Goal: Transaction & Acquisition: Download file/media

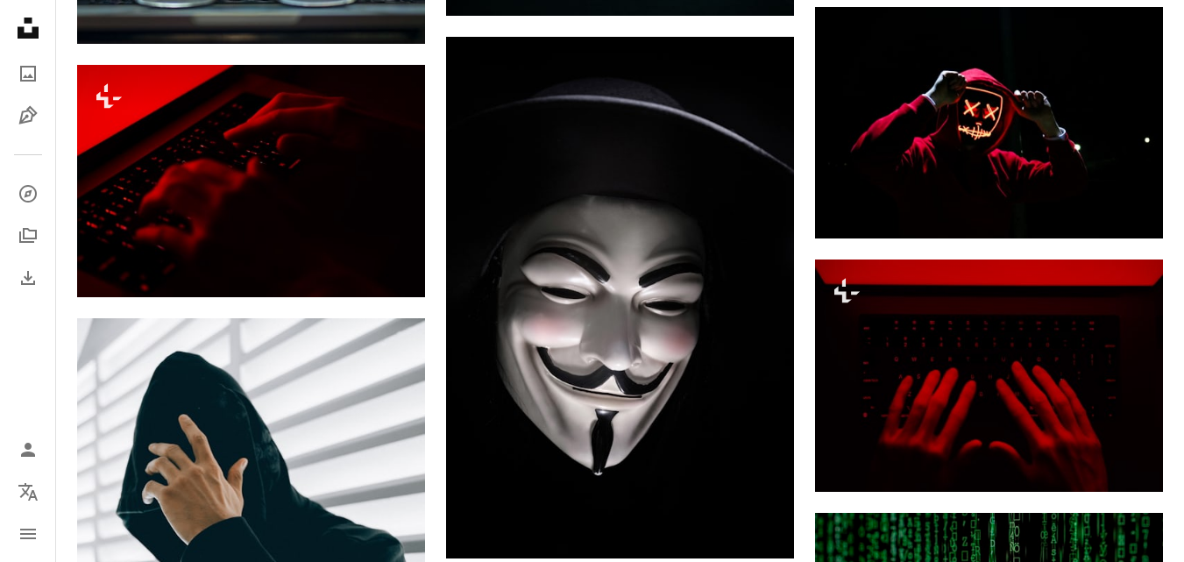
scroll to position [951, 0]
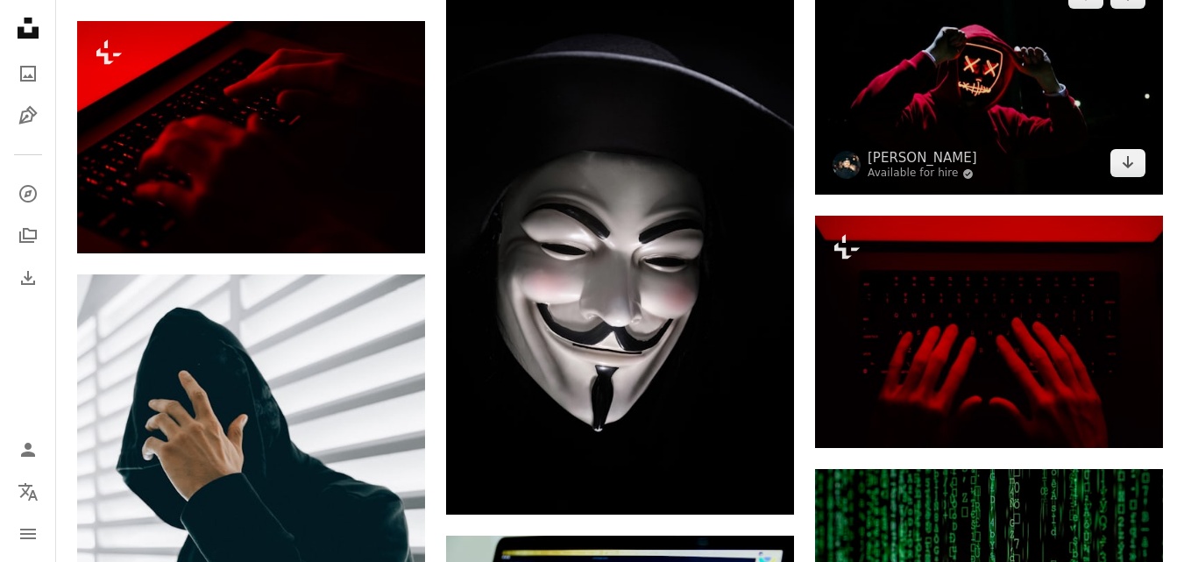
click at [973, 158] on img at bounding box center [989, 78] width 348 height 231
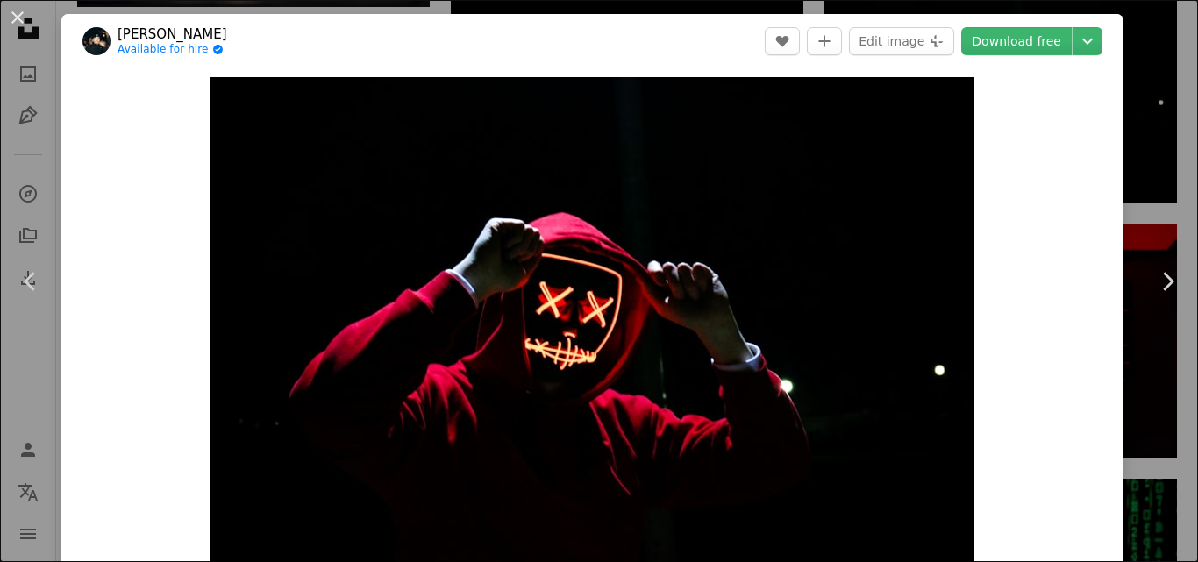
drag, startPoint x: 1197, startPoint y: 70, endPoint x: 1197, endPoint y: 115, distance: 44.7
click at [14, 18] on button "An X shape" at bounding box center [17, 17] width 21 height 21
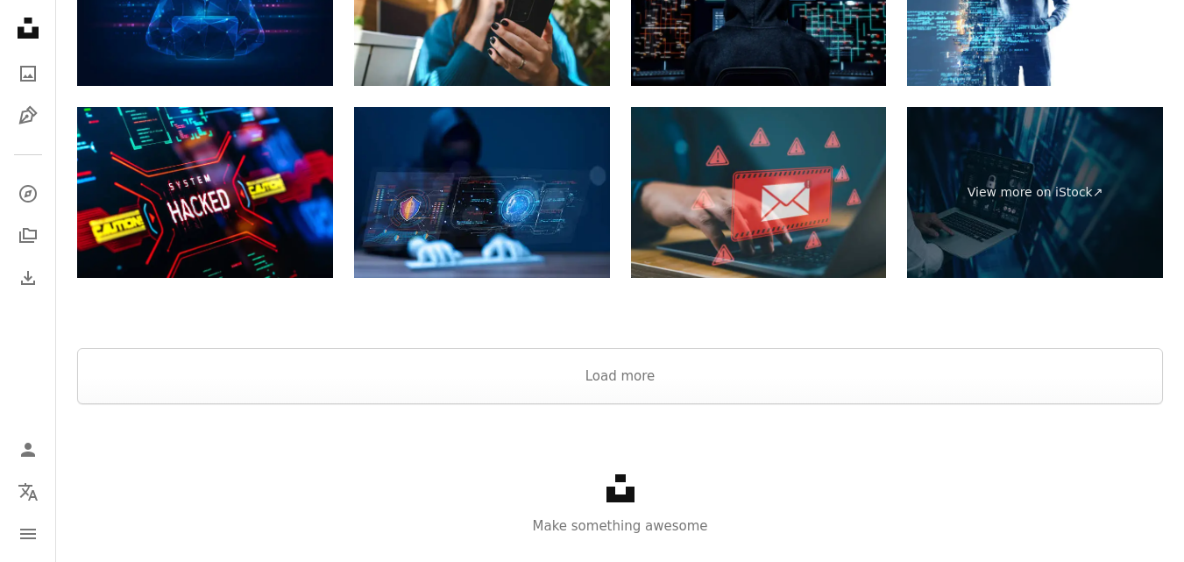
scroll to position [3252, 0]
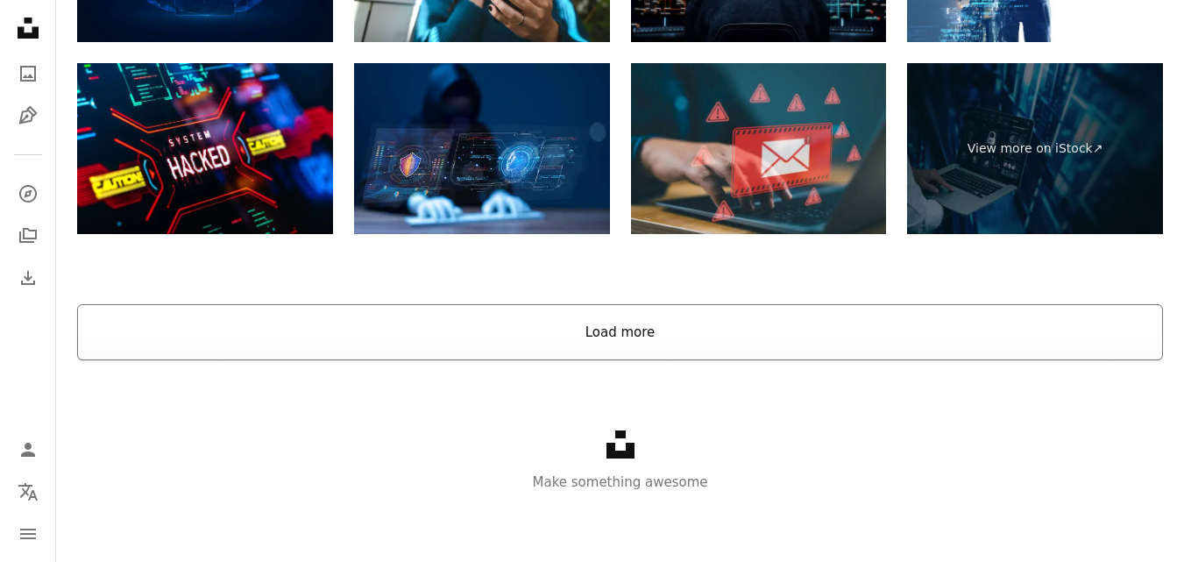
click at [643, 326] on button "Load more" at bounding box center [620, 332] width 1086 height 56
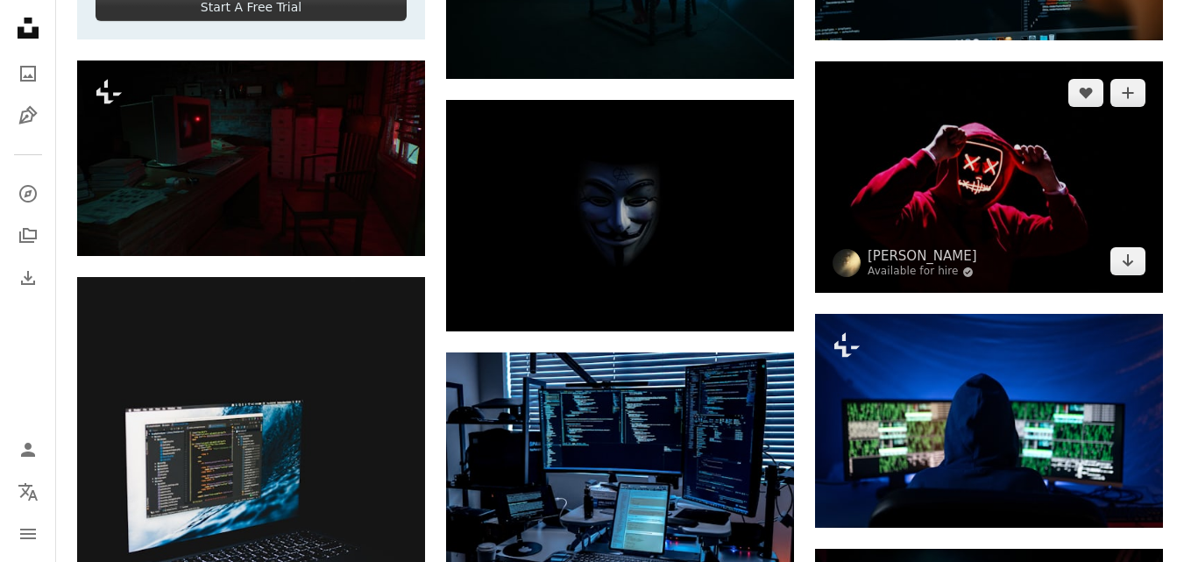
scroll to position [3580, 0]
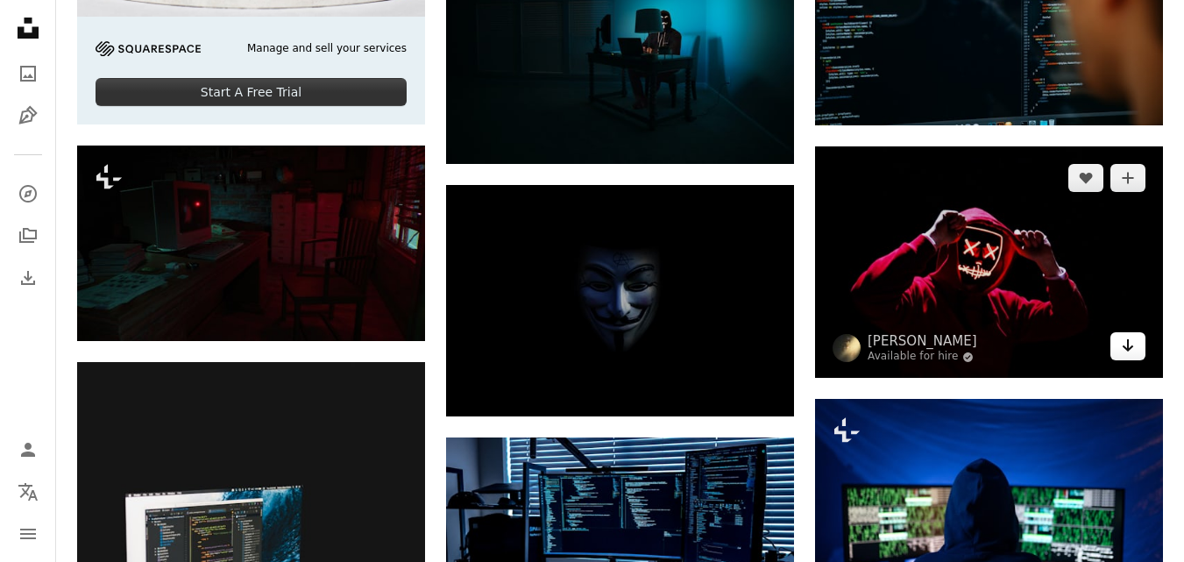
click at [1129, 349] on icon "Download" at bounding box center [1128, 345] width 11 height 12
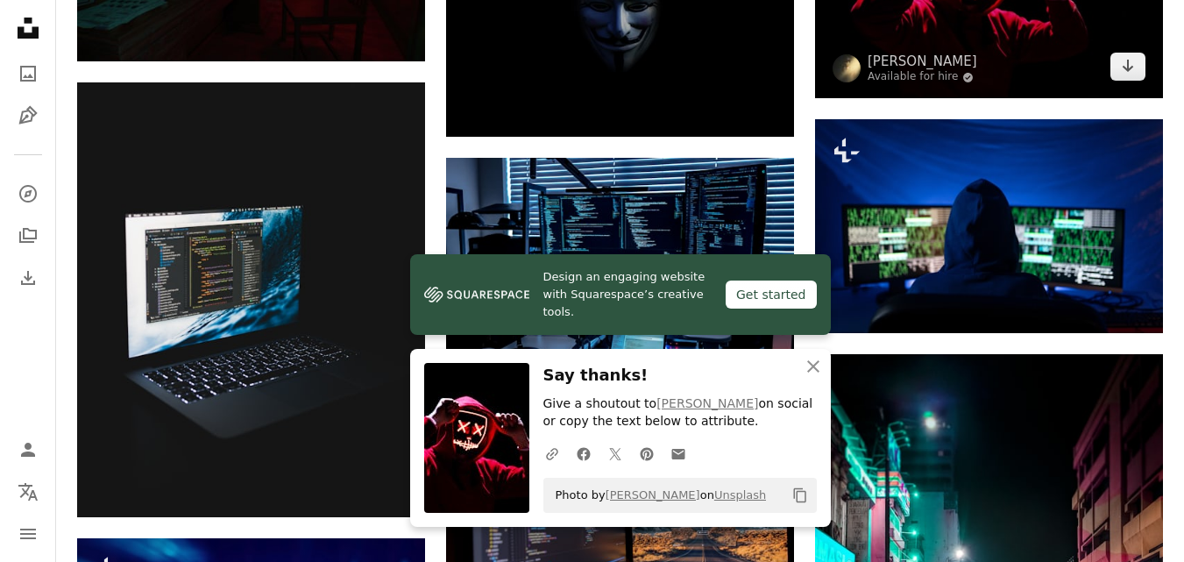
scroll to position [3993, 0]
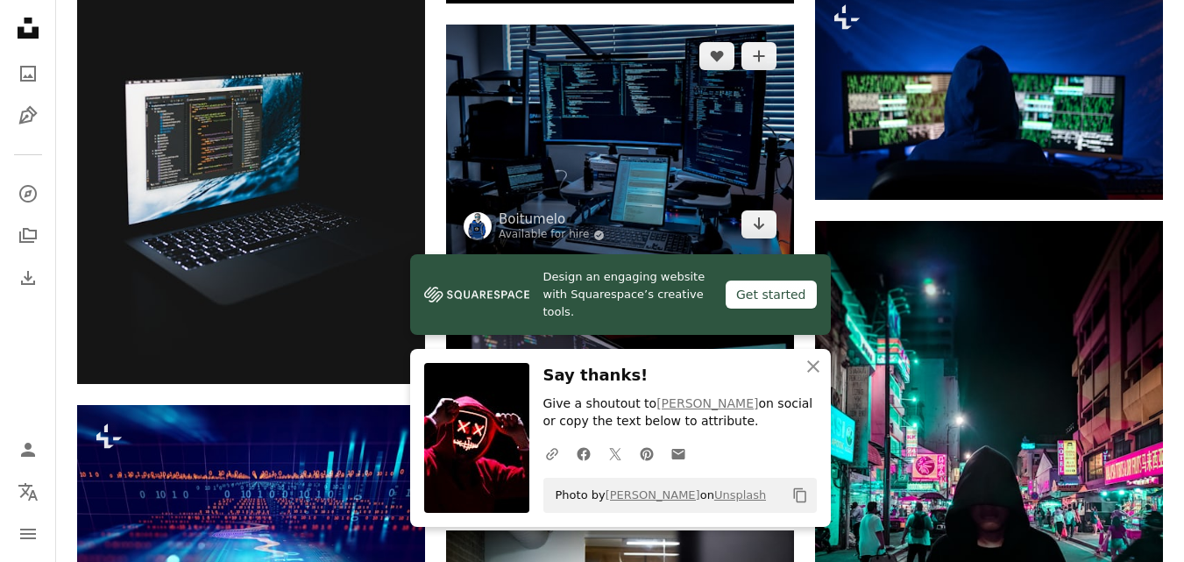
click at [730, 199] on img at bounding box center [620, 140] width 348 height 231
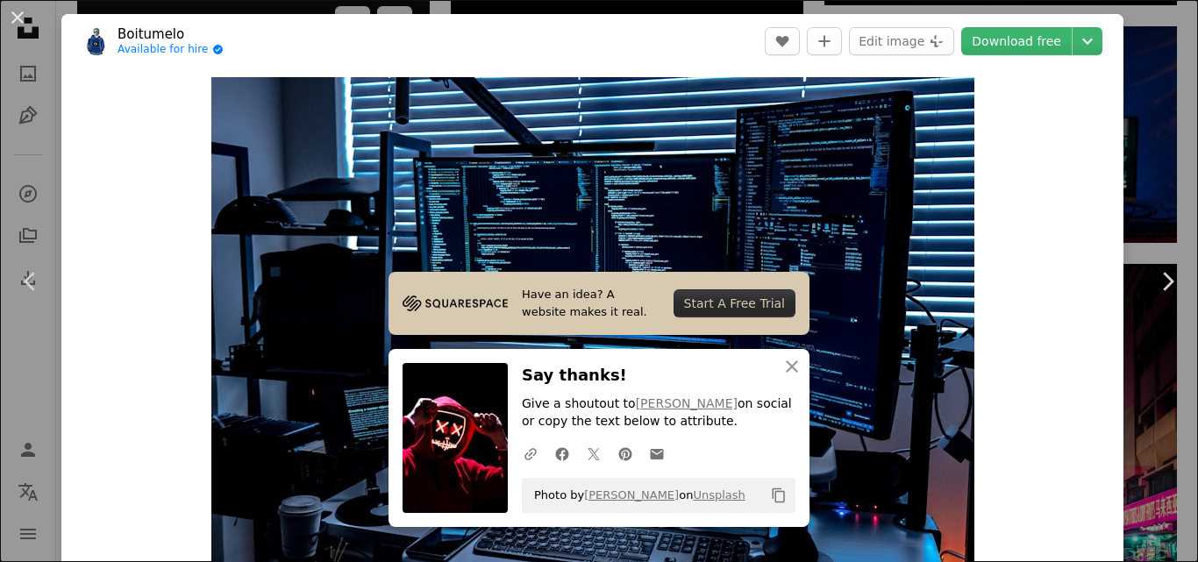
drag, startPoint x: 18, startPoint y: 20, endPoint x: 87, endPoint y: 11, distance: 69.9
click at [18, 20] on button "An X shape" at bounding box center [17, 17] width 21 height 21
